Goal: Task Accomplishment & Management: Use online tool/utility

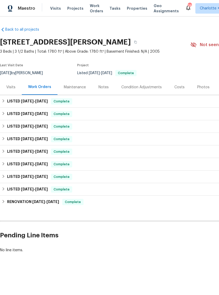
click at [199, 87] on div "Photos" at bounding box center [203, 87] width 12 height 5
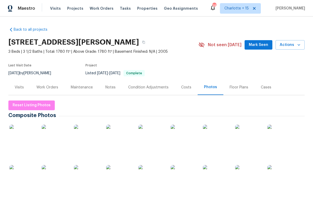
click at [188, 141] on img at bounding box center [184, 138] width 26 height 26
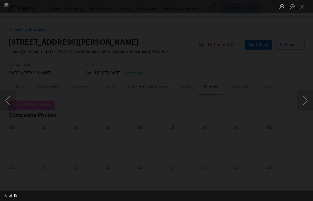
click at [218, 107] on button "Next image" at bounding box center [305, 100] width 16 height 21
click at [9, 99] on button "Previous image" at bounding box center [8, 100] width 16 height 21
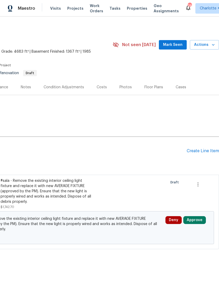
scroll to position [0, 78]
click at [175, 45] on span "Mark Seen" at bounding box center [172, 45] width 19 height 7
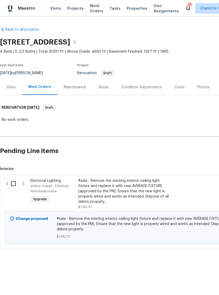
scroll to position [0, 0]
click at [11, 86] on div "Visits" at bounding box center [10, 87] width 9 height 5
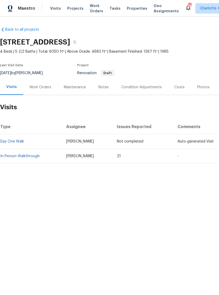
click at [25, 156] on link "In-Person Walkthrough" at bounding box center [19, 156] width 39 height 4
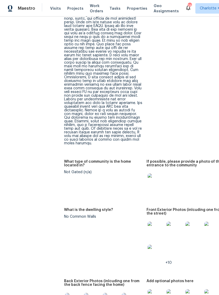
scroll to position [492, 0]
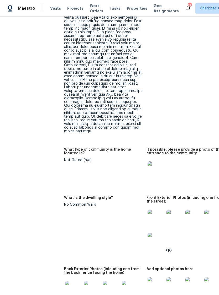
click at [147, 210] on img at bounding box center [155, 218] width 17 height 17
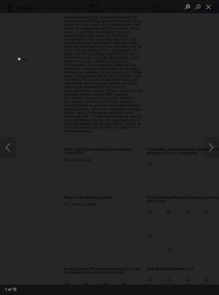
click at [209, 146] on button "Next image" at bounding box center [211, 147] width 16 height 21
click at [209, 149] on button "Next image" at bounding box center [211, 147] width 16 height 21
click at [211, 148] on button "Next image" at bounding box center [211, 147] width 16 height 21
click at [207, 150] on button "Next image" at bounding box center [211, 147] width 16 height 21
click at [209, 150] on button "Next image" at bounding box center [211, 147] width 16 height 21
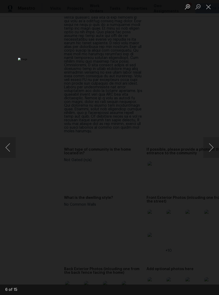
click at [211, 150] on button "Next image" at bounding box center [211, 147] width 16 height 21
click at [211, 149] on button "Next image" at bounding box center [211, 147] width 16 height 21
click at [211, 152] on button "Next image" at bounding box center [211, 147] width 16 height 21
click at [208, 6] on button "Close lightbox" at bounding box center [208, 6] width 10 height 9
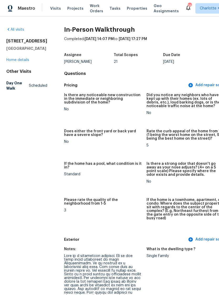
scroll to position [0, 0]
click at [23, 62] on link "Home details" at bounding box center [17, 60] width 23 height 4
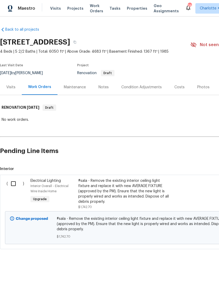
click at [140, 84] on div "Condition Adjustments" at bounding box center [141, 86] width 53 height 15
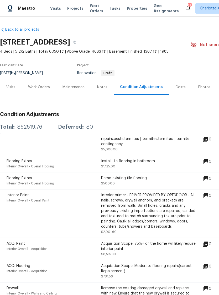
click at [39, 88] on div "Work Orders" at bounding box center [39, 87] width 22 height 5
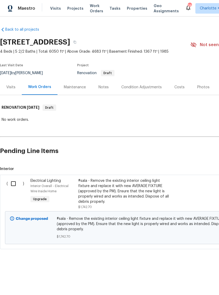
click at [10, 83] on div "Visits" at bounding box center [11, 86] width 22 height 15
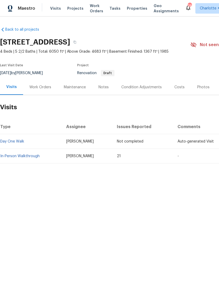
click at [25, 157] on link "In-Person Walkthrough" at bounding box center [19, 156] width 39 height 4
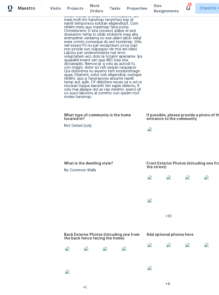
scroll to position [526, 0]
click at [166, 175] on img at bounding box center [174, 183] width 17 height 17
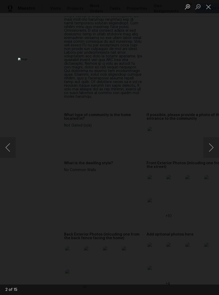
click at [149, 88] on img "Lightbox" at bounding box center [84, 147] width 133 height 179
click at [210, 149] on button "Next image" at bounding box center [211, 147] width 16 height 21
click at [209, 148] on button "Next image" at bounding box center [211, 147] width 16 height 21
click at [210, 148] on button "Next image" at bounding box center [211, 147] width 16 height 21
click at [211, 148] on button "Next image" at bounding box center [211, 147] width 16 height 21
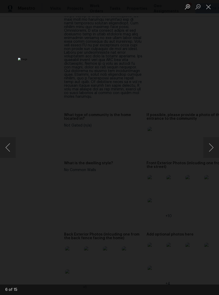
click at [212, 146] on button "Next image" at bounding box center [211, 147] width 16 height 21
click at [211, 148] on button "Next image" at bounding box center [211, 147] width 16 height 21
click at [208, 6] on button "Close lightbox" at bounding box center [208, 6] width 10 height 9
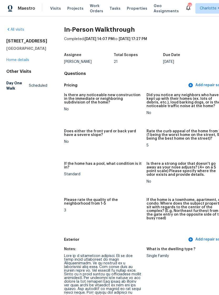
scroll to position [0, 0]
click at [24, 62] on link "Home details" at bounding box center [17, 60] width 23 height 4
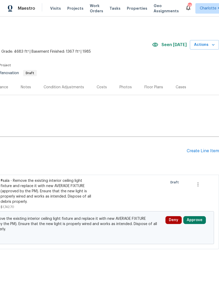
scroll to position [0, 78]
click at [201, 153] on div "Create Line Item" at bounding box center [202, 151] width 32 height 5
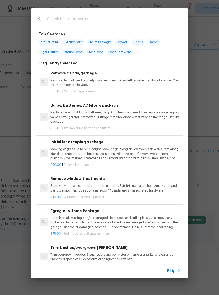
click at [174, 269] on span "Skip" at bounding box center [170, 270] width 9 height 5
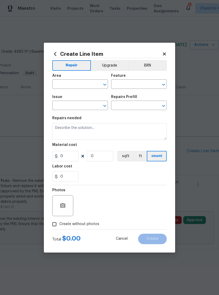
click at [88, 83] on input "text" at bounding box center [72, 85] width 41 height 8
click at [87, 95] on li "Roof" at bounding box center [80, 96] width 56 height 9
type input "Roof"
click at [121, 83] on input "text" at bounding box center [131, 85] width 41 height 8
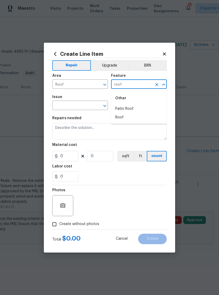
click at [128, 118] on li "Roof" at bounding box center [139, 117] width 56 height 9
type input "Roof"
click at [84, 104] on input "text" at bounding box center [72, 106] width 41 height 8
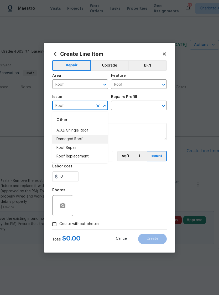
click at [83, 139] on li "Damaged Roof" at bounding box center [80, 139] width 56 height 9
type input "Damaged Roof"
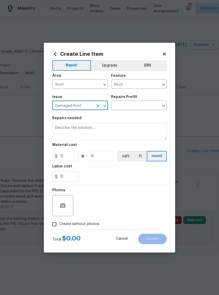
click at [126, 106] on input "text" at bounding box center [131, 106] width 41 height 8
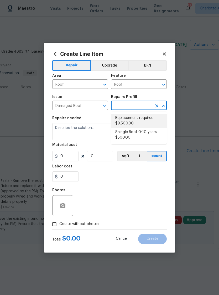
click at [133, 117] on li "Replacement required $9,500.00" at bounding box center [139, 121] width 56 height 14
type input "Replacement required $9,500.00"
type input "[PERSON_NAME] and Trim"
type textarea "Acquisition Scope: Shingle Roof Replacement Required. Lump sum."
type input "1"
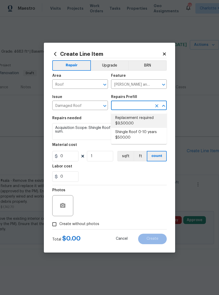
type input "Replacement required $9,500.00"
type input "9500"
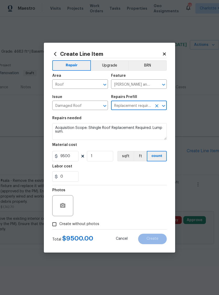
click at [120, 87] on input "[PERSON_NAME] and Trim" at bounding box center [131, 85] width 41 height 8
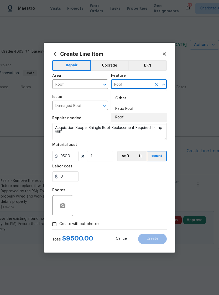
click at [126, 117] on li "Roof" at bounding box center [139, 117] width 56 height 9
click at [93, 105] on div "Damaged Roof ​" at bounding box center [80, 106] width 56 height 8
type input "Roof"
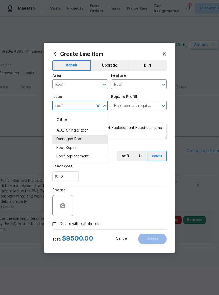
click at [82, 156] on li "Roof Replacement" at bounding box center [80, 156] width 56 height 9
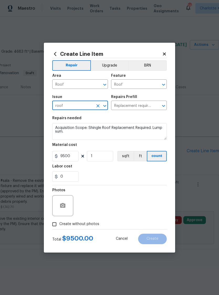
type input "Roof Replacement"
click at [122, 103] on input "text" at bounding box center [131, 106] width 41 height 8
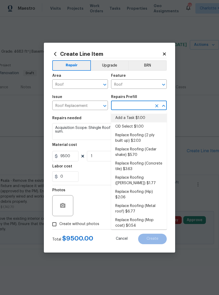
scroll to position [0, 0]
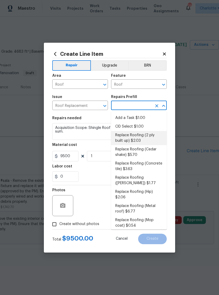
click at [137, 138] on li "Replace Roofing (2 ply built up) $2.03" at bounding box center [139, 138] width 56 height 14
type input "Replace Roofing (2 ply built up) $2.03"
type input "[PERSON_NAME] and Trim"
type textarea "2 Ply Built up w/Gravel Roof: Remove the existing roof covering, prep the subst…"
type input "Replace Roofing (2 ply built up) $2.03"
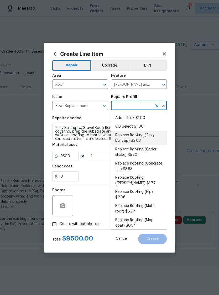
type input "2.03"
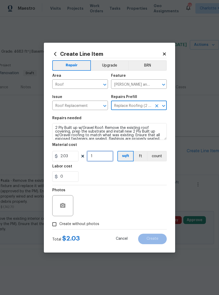
click at [104, 156] on input "1" at bounding box center [100, 156] width 26 height 10
type input "1000"
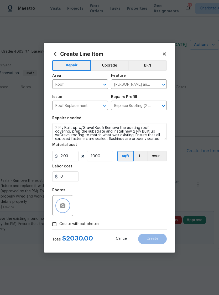
click at [66, 206] on button "button" at bounding box center [62, 205] width 13 height 13
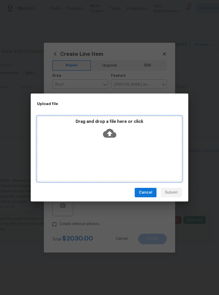
click at [122, 152] on div "Drag and drop a file here or click" at bounding box center [109, 149] width 145 height 66
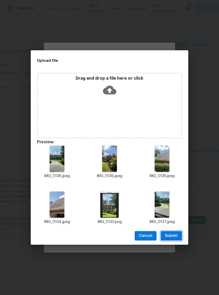
click at [171, 236] on span "Submit" at bounding box center [171, 236] width 13 height 7
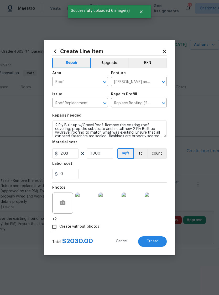
click at [151, 242] on span "Create" at bounding box center [152, 242] width 12 height 4
type input "0"
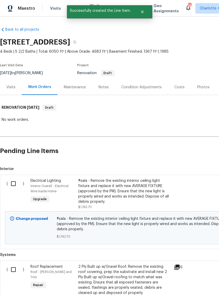
click at [13, 269] on input "checkbox" at bounding box center [15, 269] width 15 height 11
checkbox input "true"
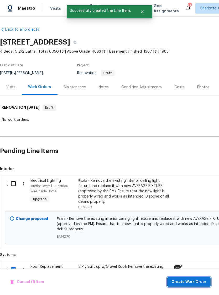
click at [188, 282] on span "Create Work Order" at bounding box center [188, 282] width 35 height 7
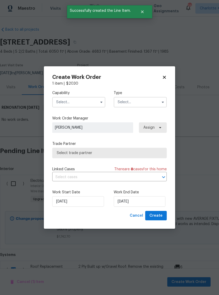
click at [77, 101] on input "text" at bounding box center [78, 102] width 53 height 10
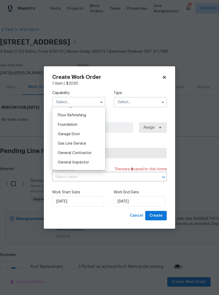
scroll to position [210, 0]
click at [88, 153] on span "General Contractor" at bounding box center [75, 154] width 34 height 4
type input "General Contractor"
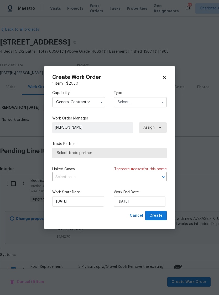
click at [134, 103] on input "text" at bounding box center [139, 102] width 53 height 10
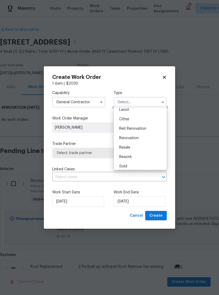
scroll to position [61, 0]
click at [135, 137] on span "Renovation" at bounding box center [128, 137] width 19 height 4
type input "Renovation"
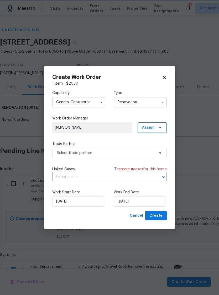
scroll to position [0, 0]
click at [147, 202] on input "[DATE]" at bounding box center [139, 201] width 52 height 10
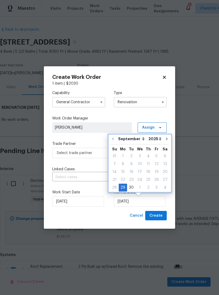
click at [163, 138] on button "Go to next month" at bounding box center [167, 139] width 8 height 10
type input "[DATE]"
select select "9"
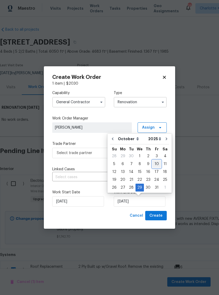
click at [156, 163] on div "10" at bounding box center [156, 163] width 9 height 7
type input "[DATE]"
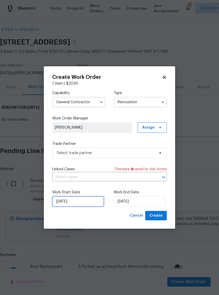
click at [84, 202] on input "[DATE]" at bounding box center [78, 201] width 52 height 10
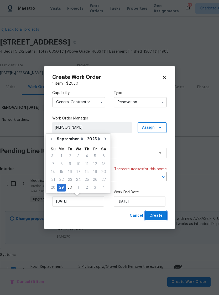
click at [158, 216] on span "Create" at bounding box center [155, 216] width 13 height 7
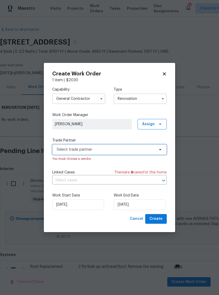
click at [139, 148] on span "Select trade partner" at bounding box center [106, 149] width 98 height 5
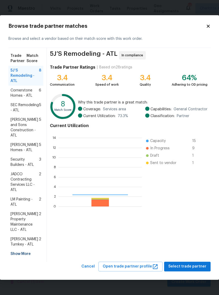
scroll to position [73, 83]
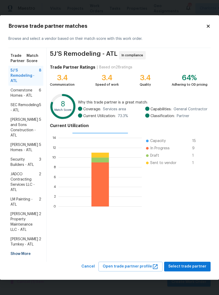
click at [26, 221] on span "[PERSON_NAME] Property Maintenance LLC - ATL" at bounding box center [24, 222] width 28 height 21
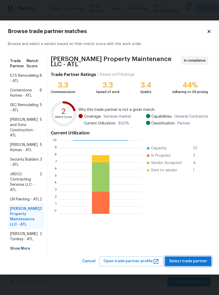
click at [189, 262] on span "Select trade partner" at bounding box center [188, 261] width 38 height 7
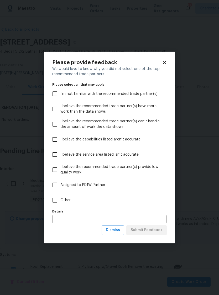
click at [64, 198] on span "Other" at bounding box center [65, 201] width 10 height 6
click at [60, 198] on input "Other" at bounding box center [54, 200] width 11 height 11
checkbox input "true"
click at [148, 230] on span "Submit Feedback" at bounding box center [146, 230] width 32 height 7
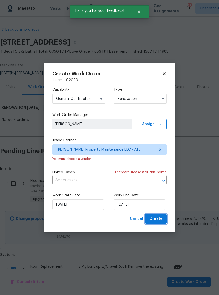
click at [157, 216] on span "Create" at bounding box center [155, 219] width 13 height 7
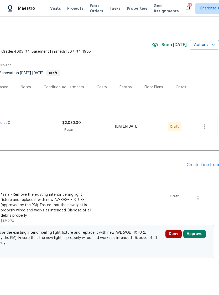
scroll to position [0, 78]
click at [205, 126] on icon "button" at bounding box center [204, 126] width 6 height 6
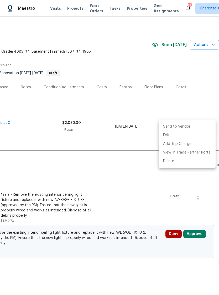
click at [192, 126] on li "Send to Vendor" at bounding box center [187, 126] width 57 height 9
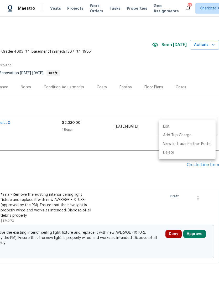
click at [117, 169] on div at bounding box center [109, 147] width 219 height 295
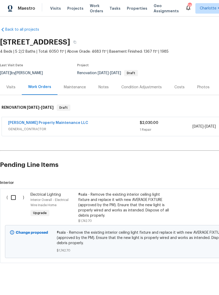
scroll to position [0, 0]
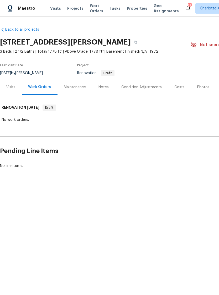
click at [8, 84] on div "Visits" at bounding box center [11, 86] width 22 height 15
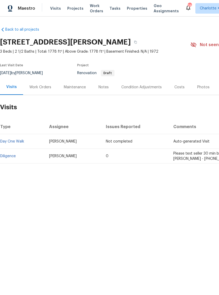
click at [12, 155] on link "Diligence" at bounding box center [7, 156] width 15 height 4
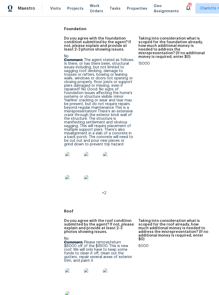
scroll to position [177, 0]
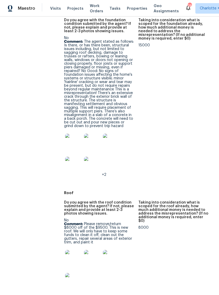
click at [69, 250] on img at bounding box center [73, 258] width 17 height 17
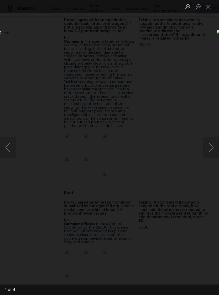
click at [209, 149] on button "Next image" at bounding box center [211, 147] width 16 height 21
click at [208, 147] on button "Next image" at bounding box center [211, 147] width 16 height 21
click at [210, 149] on button "Next image" at bounding box center [211, 147] width 16 height 21
click at [210, 148] on button "Next image" at bounding box center [211, 147] width 16 height 21
click at [208, 7] on button "Close lightbox" at bounding box center [208, 6] width 10 height 9
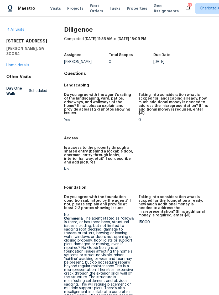
scroll to position [0, 0]
click at [17, 63] on link "Home details" at bounding box center [17, 65] width 23 height 4
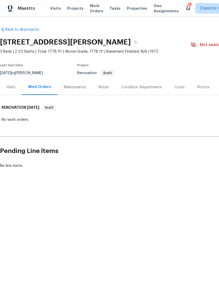
click at [146, 87] on div "Condition Adjustments" at bounding box center [141, 87] width 40 height 5
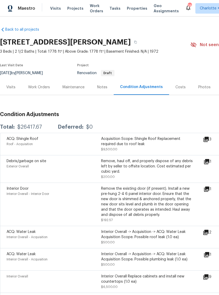
click at [101, 86] on div "Notes" at bounding box center [102, 87] width 10 height 5
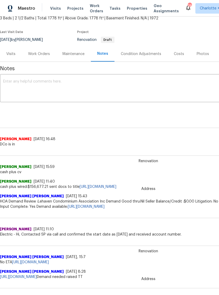
scroll to position [34, 0]
click at [138, 51] on div "Condition Adjustments" at bounding box center [141, 53] width 40 height 5
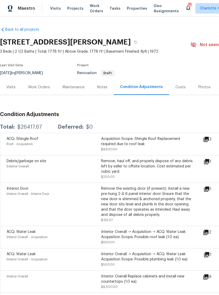
click at [37, 86] on div "Work Orders" at bounding box center [39, 87] width 22 height 5
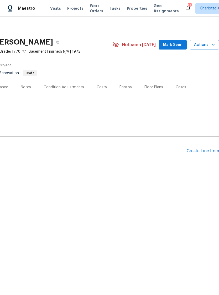
click at [174, 43] on span "Mark Seen" at bounding box center [172, 45] width 19 height 7
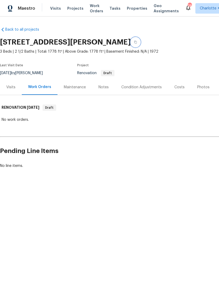
click at [134, 42] on icon "button" at bounding box center [135, 42] width 3 height 3
